Goal: Find specific page/section: Find specific page/section

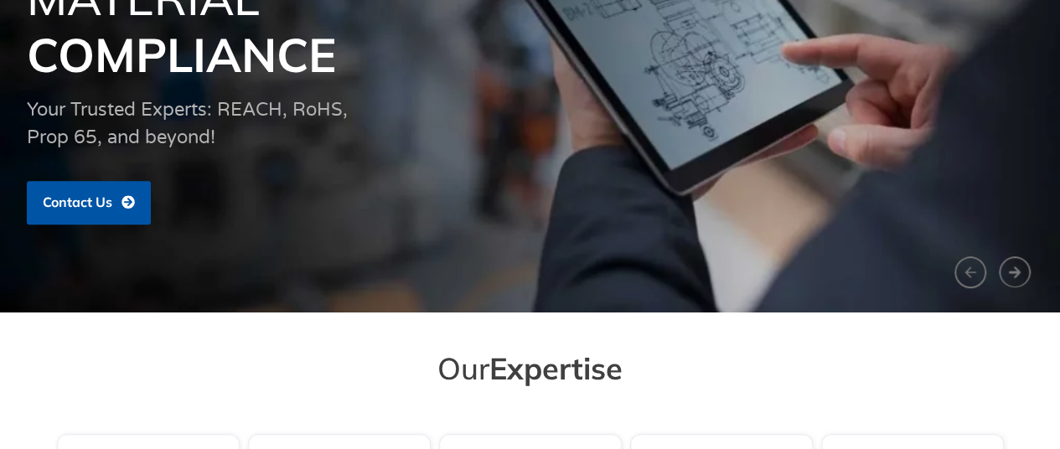
scroll to position [251, 0]
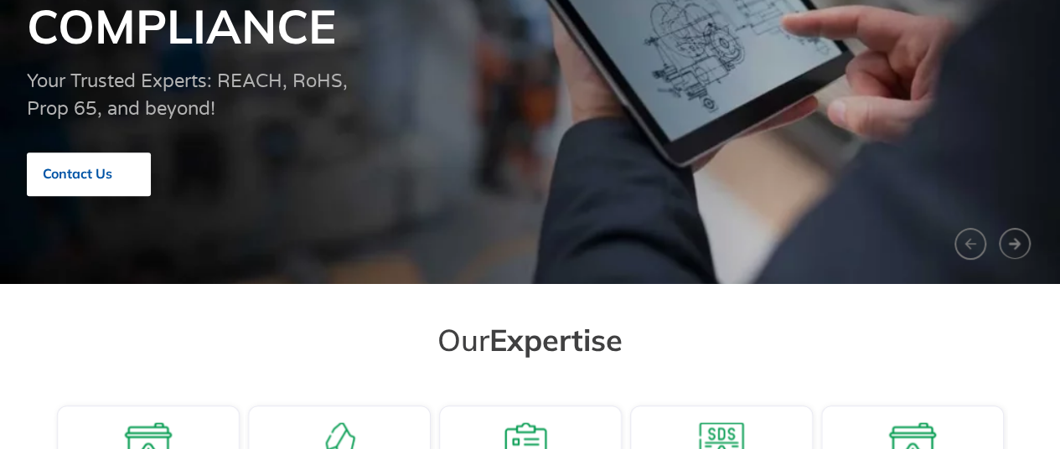
click at [107, 173] on span "Contact Us" at bounding box center [78, 174] width 70 height 15
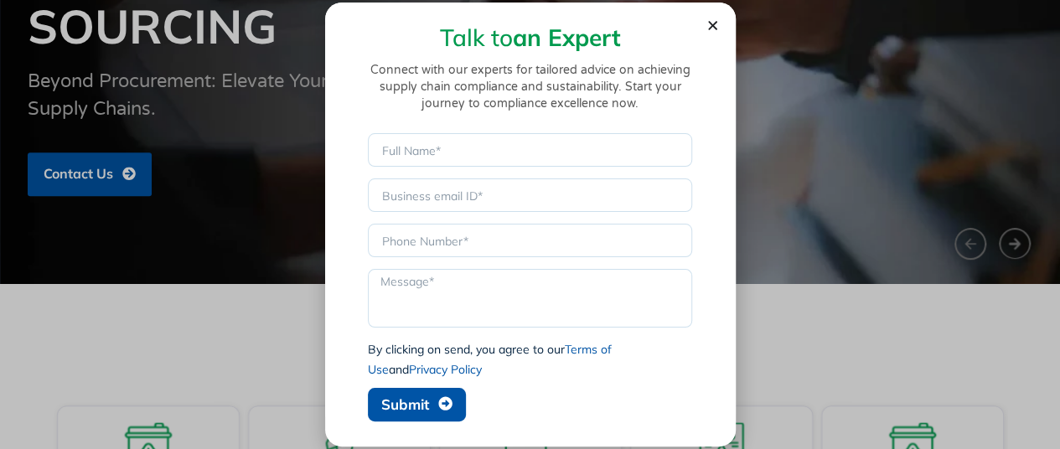
click at [872, 368] on div "Talk to an Expert Connect with our experts for tailored advice on achieving sup…" at bounding box center [530, 224] width 1060 height 449
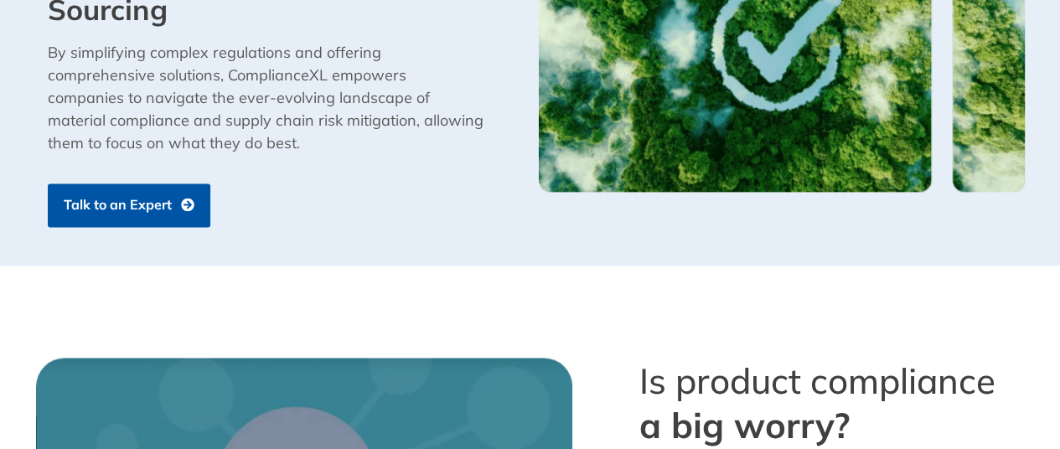
scroll to position [1173, 0]
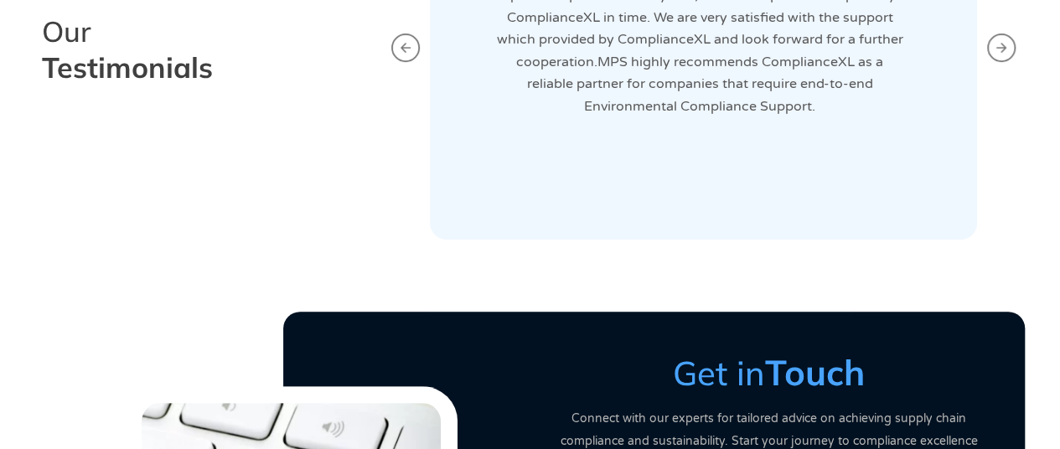
scroll to position [3352, 0]
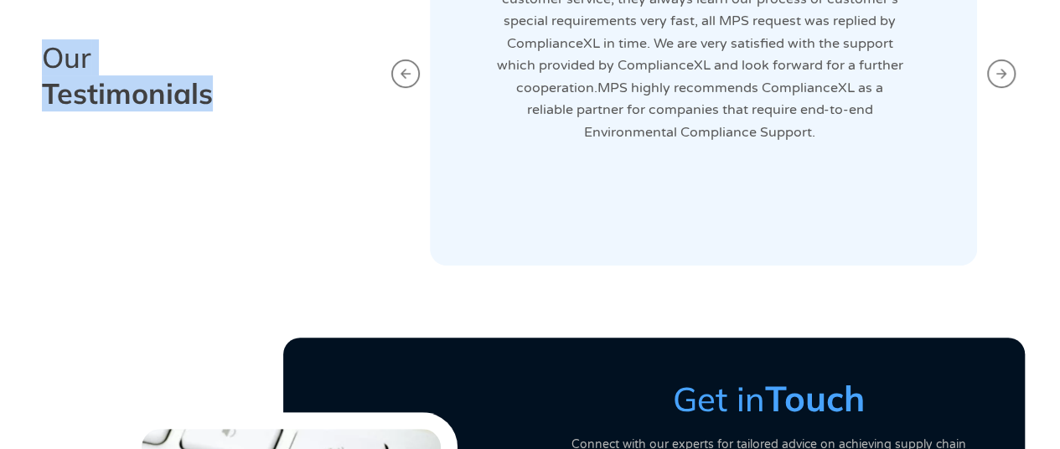
drag, startPoint x: 220, startPoint y: 85, endPoint x: 39, endPoint y: 58, distance: 183.8
click at [39, 58] on div "Our Testimonials" at bounding box center [201, 73] width 330 height 69
copy h2 "Our Testimonials"
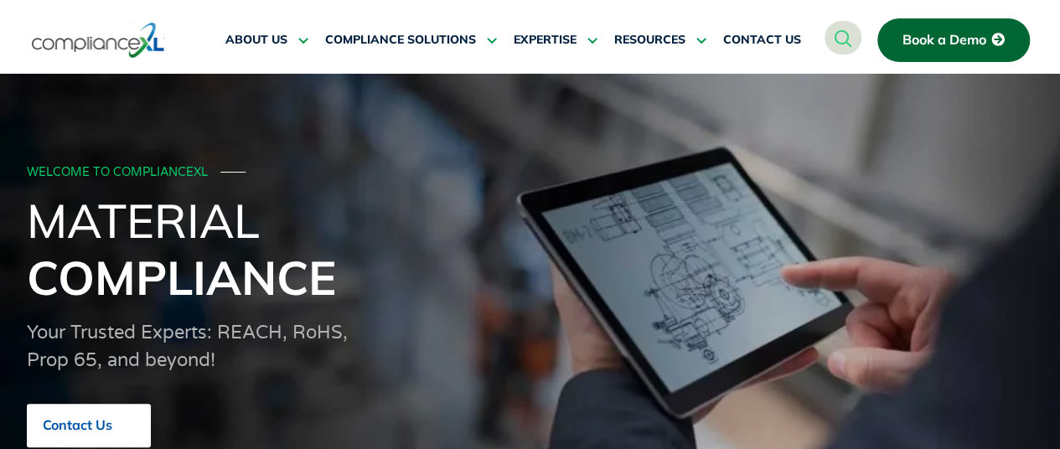
scroll to position [84, 0]
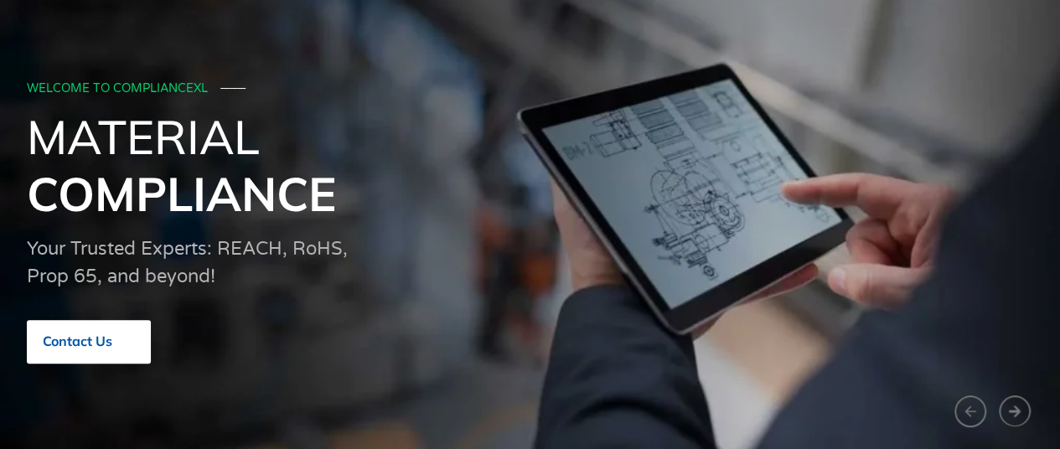
click at [86, 348] on span "Contact Us" at bounding box center [78, 341] width 70 height 15
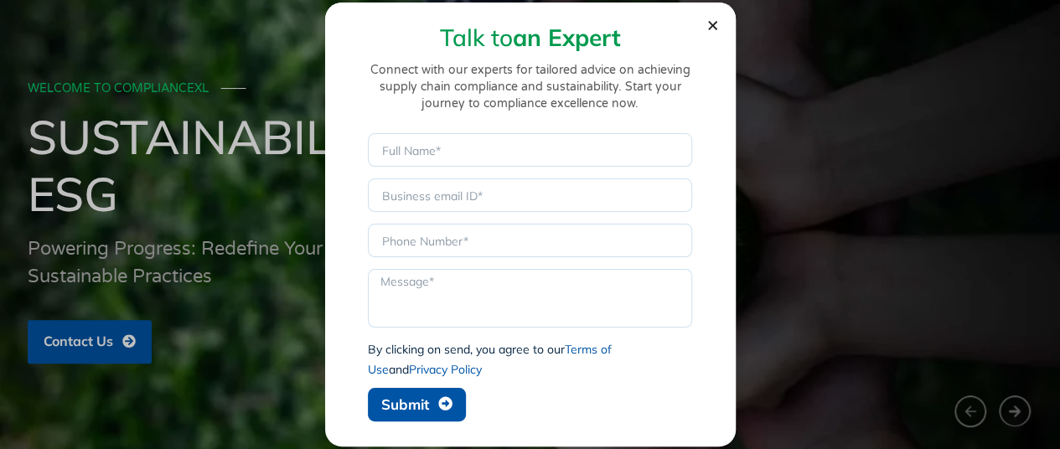
copy h2 "Our Testimonials"
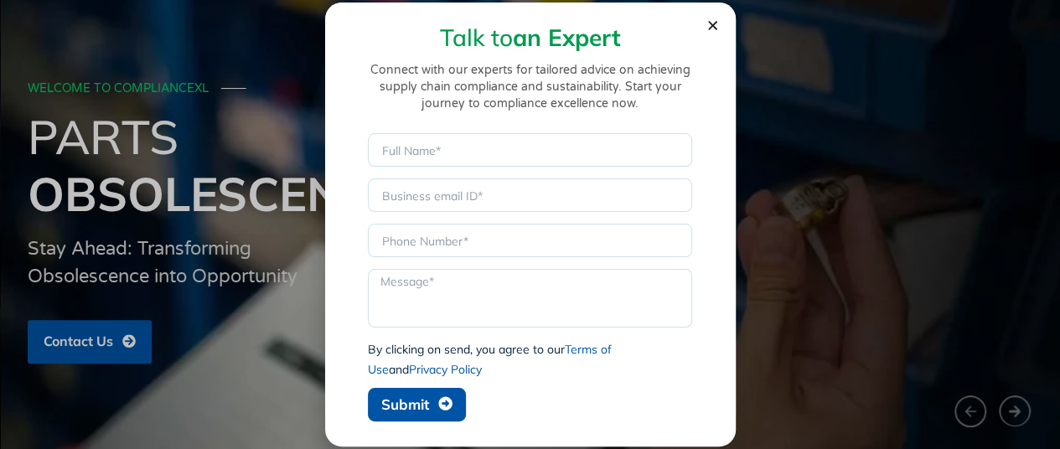
click at [718, 31] on section "Talk to an Expert Connect with our experts for tailored advice on achieving sup…" at bounding box center [530, 216] width 411 height 427
click at [714, 24] on use "Close" at bounding box center [712, 25] width 9 height 9
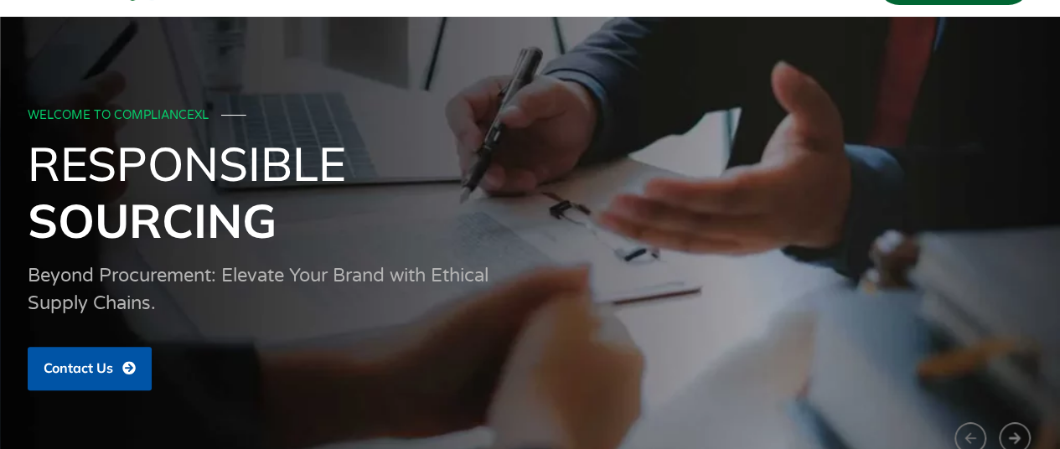
scroll to position [0, 0]
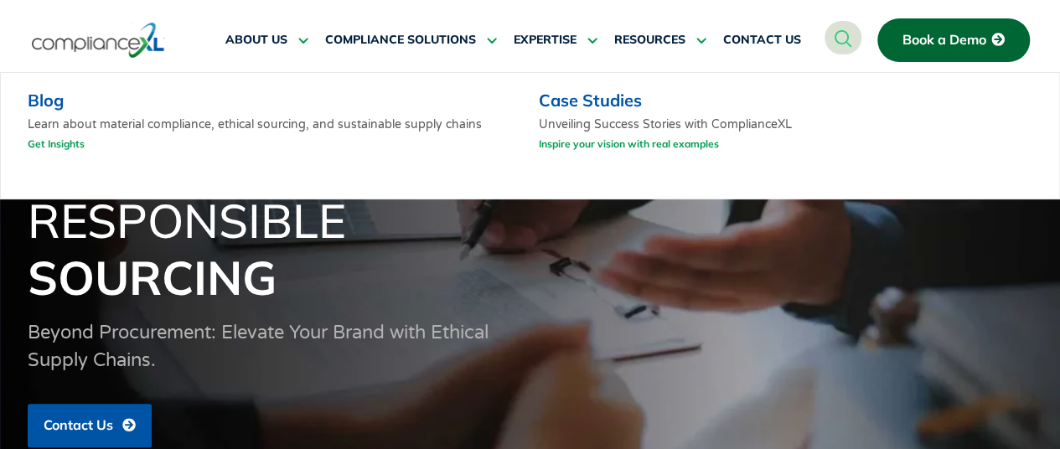
click at [30, 96] on link "Blog" at bounding box center [46, 100] width 36 height 21
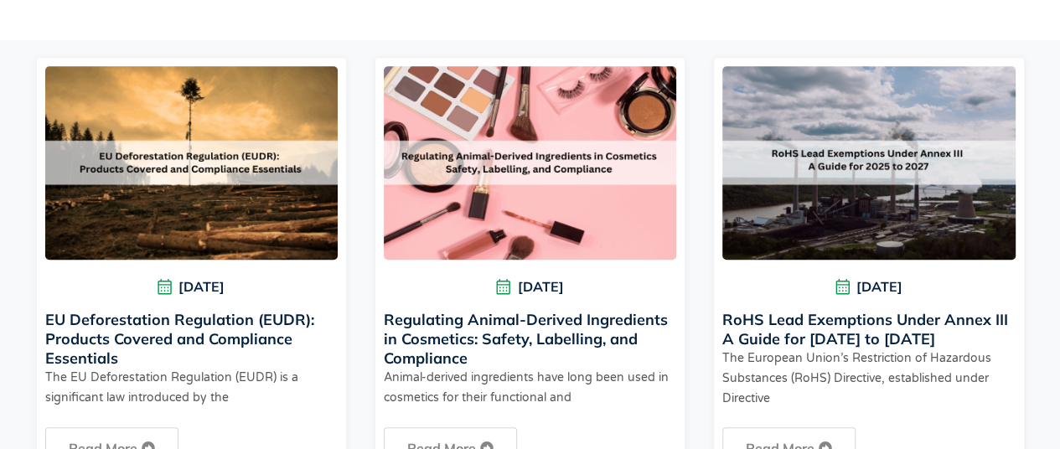
scroll to position [496, 0]
